Goal: Transaction & Acquisition: Purchase product/service

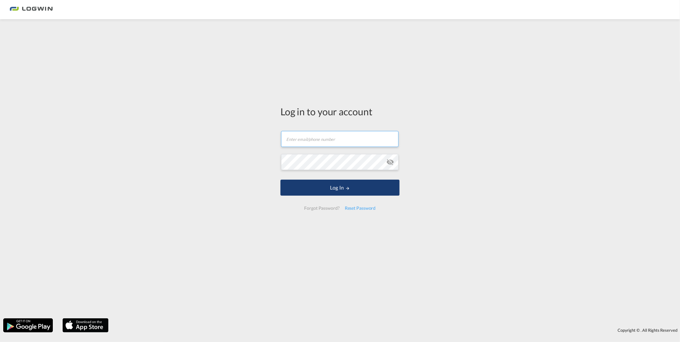
type input "[PERSON_NAME][EMAIL_ADDRESS][PERSON_NAME][DOMAIN_NAME]"
click at [325, 185] on button "Log In" at bounding box center [339, 187] width 119 height 16
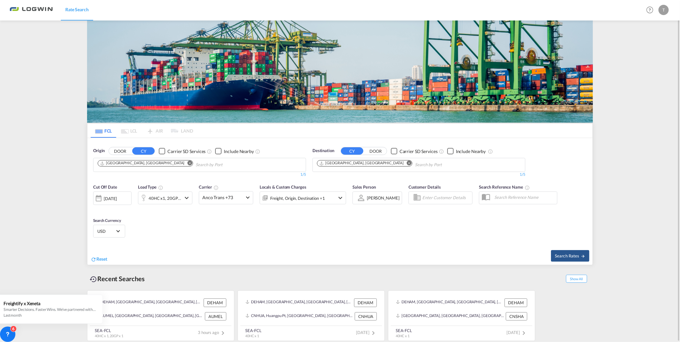
drag, startPoint x: 362, startPoint y: 163, endPoint x: 352, endPoint y: 164, distance: 10.6
click at [407, 163] on md-icon "Remove" at bounding box center [409, 163] width 5 height 5
click at [350, 164] on input "Chips input." at bounding box center [347, 165] width 61 height 10
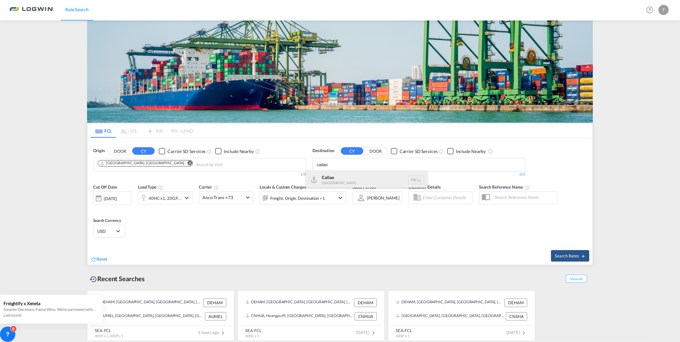
type input "callao"
click at [346, 177] on div "Callao [GEOGRAPHIC_DATA] PECLL" at bounding box center [367, 179] width 122 height 19
click at [187, 197] on md-icon "icon-chevron-down" at bounding box center [187, 198] width 8 height 8
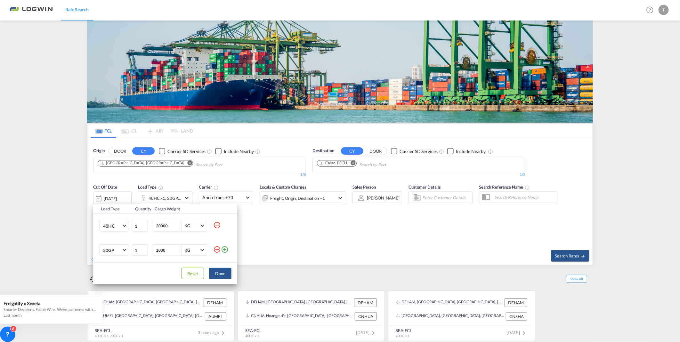
click at [216, 250] on md-icon "icon-minus-circle-outline" at bounding box center [217, 249] width 8 height 8
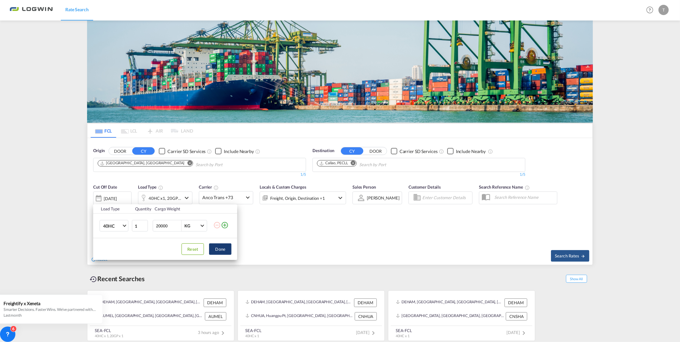
click at [219, 250] on button "Done" at bounding box center [220, 249] width 22 height 12
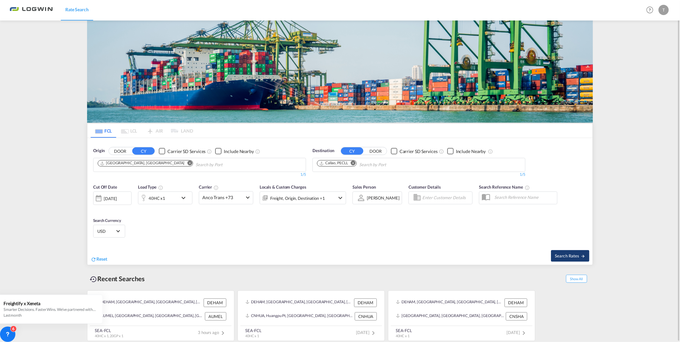
click at [576, 254] on span "Search Rates" at bounding box center [569, 255] width 31 height 5
type input "DEHAM to PECLL / [DATE]"
click at [575, 253] on span "Search Rates" at bounding box center [569, 255] width 31 height 5
type input "DEHAM to PECLL / [DATE]"
